Goal: Information Seeking & Learning: Learn about a topic

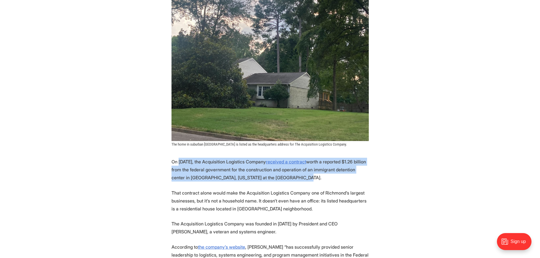
drag, startPoint x: 179, startPoint y: 165, endPoint x: 363, endPoint y: 179, distance: 184.6
click at [363, 179] on p "On [DATE], the Acquisition Logistics Company received a contract worth a report…" at bounding box center [270, 170] width 197 height 24
click at [357, 181] on p "On [DATE], the Acquisition Logistics Company received a contract worth a report…" at bounding box center [270, 170] width 197 height 24
drag, startPoint x: 339, startPoint y: 178, endPoint x: 142, endPoint y: 162, distance: 197.8
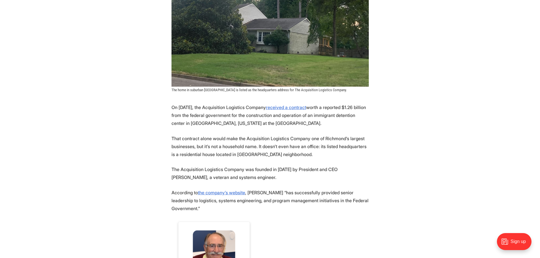
scroll to position [199, 0]
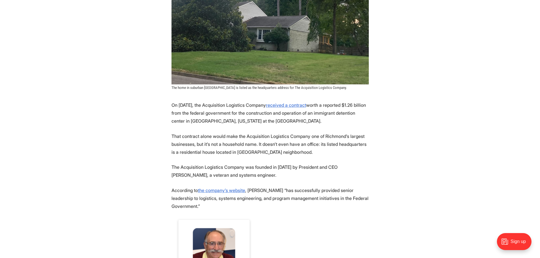
drag, startPoint x: 308, startPoint y: 150, endPoint x: 146, endPoint y: 134, distance: 163.3
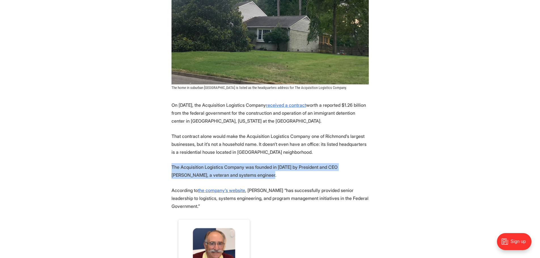
drag, startPoint x: 263, startPoint y: 172, endPoint x: 132, endPoint y: 160, distance: 131.9
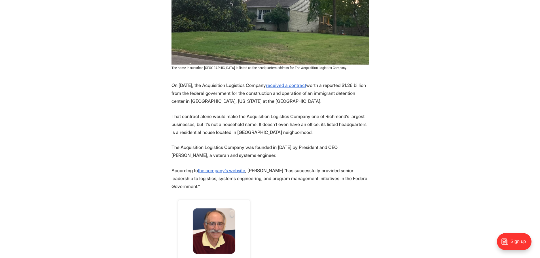
scroll to position [227, 0]
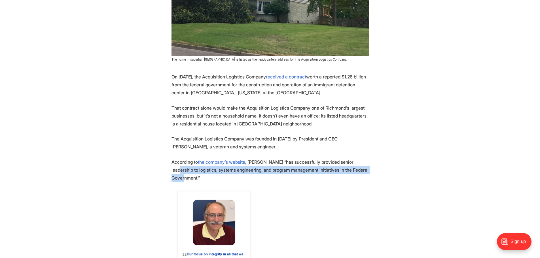
drag, startPoint x: 212, startPoint y: 182, endPoint x: 140, endPoint y: 173, distance: 73.5
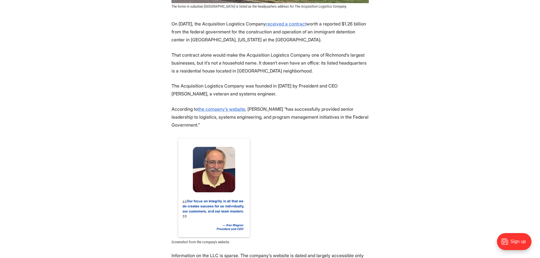
scroll to position [340, 0]
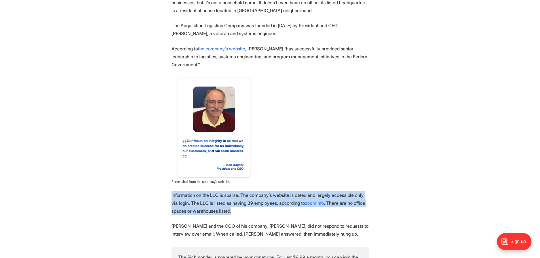
drag, startPoint x: 166, startPoint y: 192, endPoint x: 279, endPoint y: 217, distance: 115.9
click at [279, 217] on section "On [DATE], the Acquisition Logistics Company received a contract worth a report…" at bounding box center [270, 250] width 540 height 583
click at [271, 214] on p "Information on the LLC is sparse. The company’s website is dated and largely ac…" at bounding box center [270, 203] width 197 height 24
drag, startPoint x: 260, startPoint y: 210, endPoint x: 122, endPoint y: 192, distance: 139.6
click at [122, 192] on section "On [DATE], the Acquisition Logistics Company received a contract worth a report…" at bounding box center [270, 250] width 540 height 583
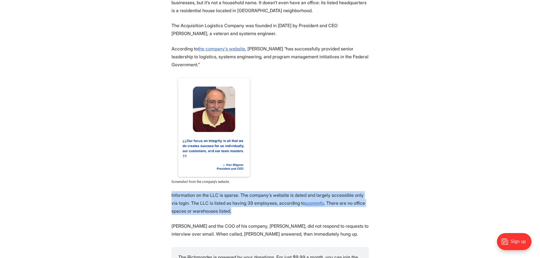
click at [210, 203] on p "Information on the LLC is sparse. The company’s website is dated and largely ac…" at bounding box center [270, 203] width 197 height 24
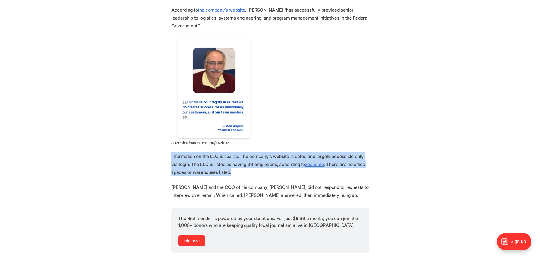
scroll to position [454, 0]
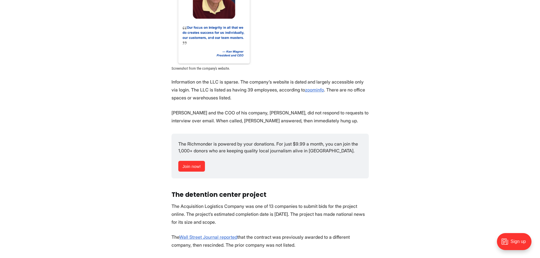
click at [102, 133] on section "On [DATE], the Acquisition Logistics Company received a contract worth a report…" at bounding box center [270, 137] width 540 height 583
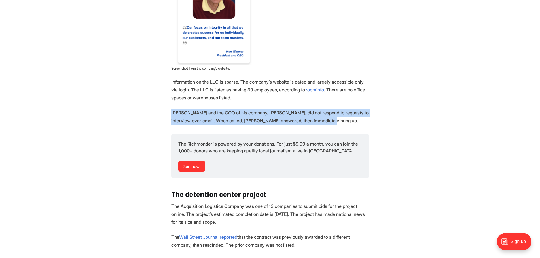
drag, startPoint x: 353, startPoint y: 119, endPoint x: 148, endPoint y: 111, distance: 205.5
click at [148, 111] on section "On [DATE], the Acquisition Logistics Company received a contract worth a report…" at bounding box center [270, 137] width 540 height 583
click at [147, 112] on section "On [DATE], the Acquisition Logistics Company received a contract worth a report…" at bounding box center [270, 137] width 540 height 583
click at [158, 117] on section "On [DATE], the Acquisition Logistics Company received a contract worth a report…" at bounding box center [270, 137] width 540 height 583
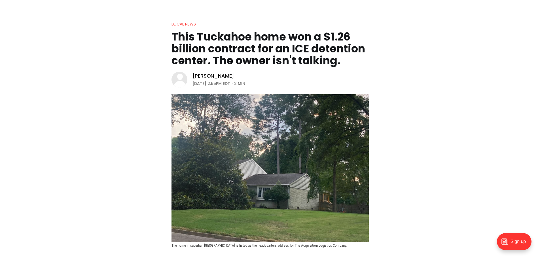
scroll to position [142, 0]
